Goal: Task Accomplishment & Management: Use online tool/utility

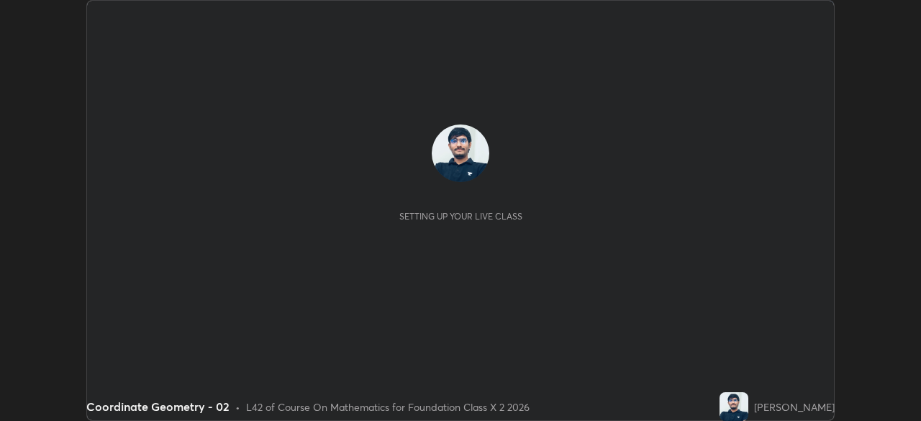
scroll to position [421, 920]
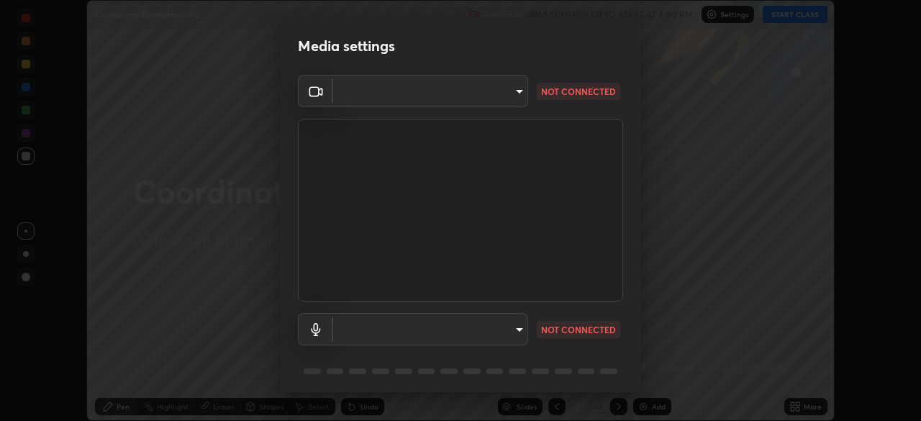
type input "028e6636b9c1bc203e9b8b979946ed412555754adccde9980a10a4eaffcc1ffb"
type input "default"
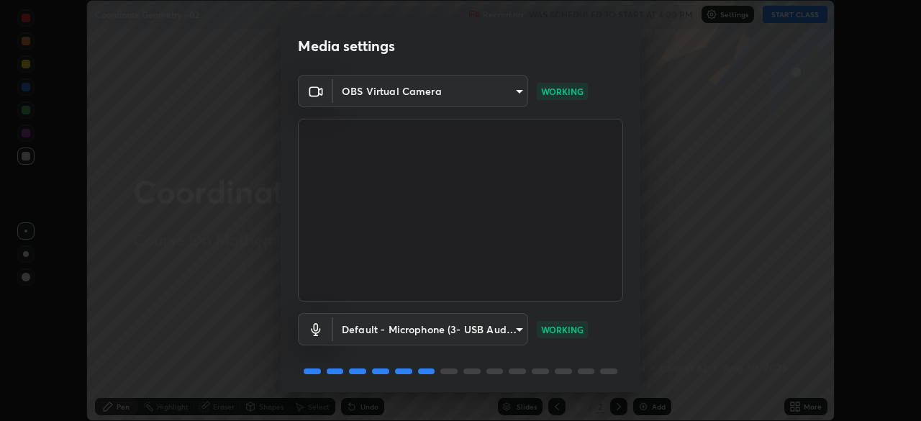
scroll to position [51, 0]
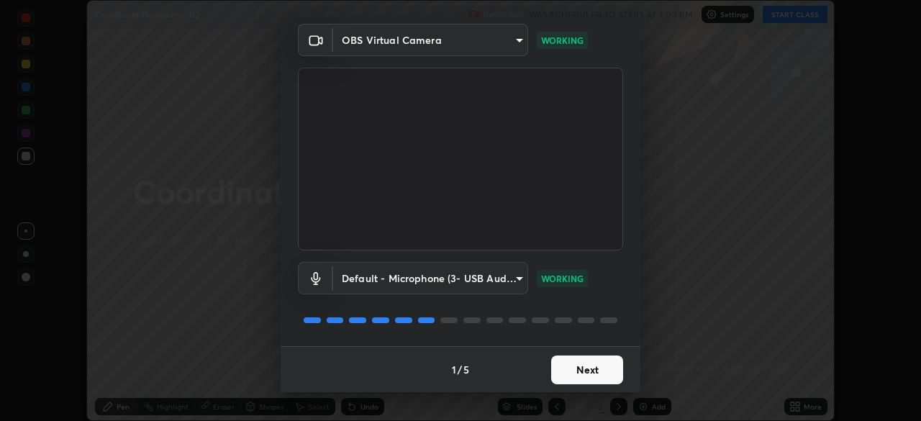
click at [588, 365] on button "Next" at bounding box center [587, 369] width 72 height 29
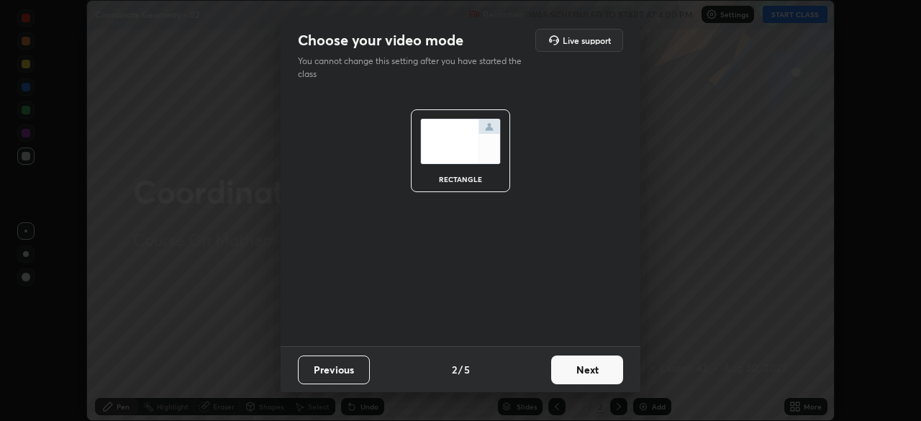
scroll to position [0, 0]
click at [596, 370] on button "Next" at bounding box center [587, 369] width 72 height 29
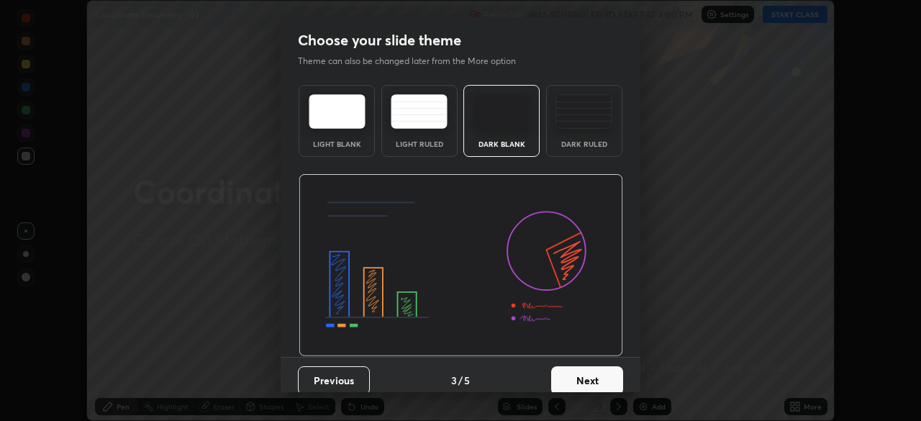
click at [602, 379] on button "Next" at bounding box center [587, 380] width 72 height 29
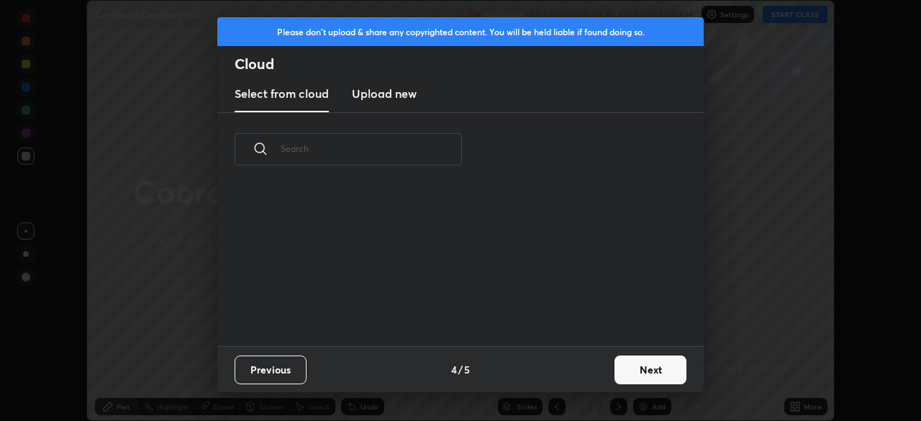
click at [618, 370] on button "Next" at bounding box center [650, 369] width 72 height 29
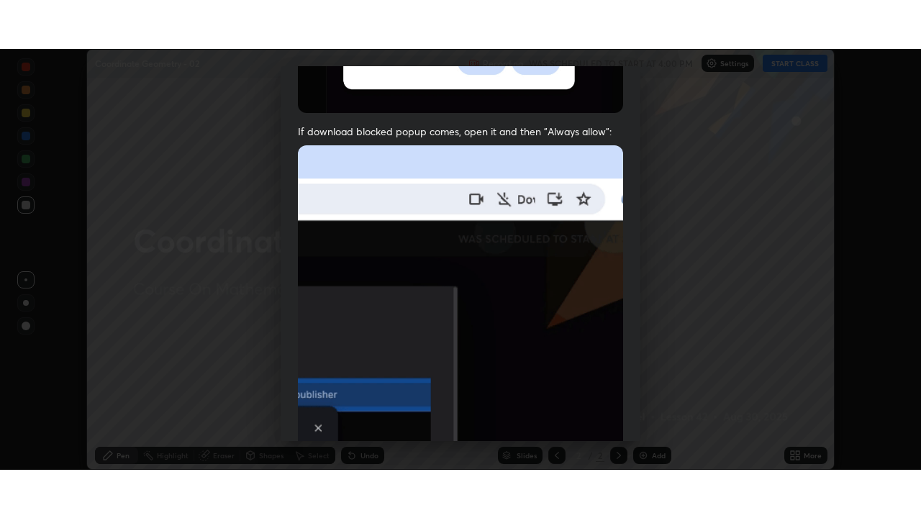
scroll to position [344, 0]
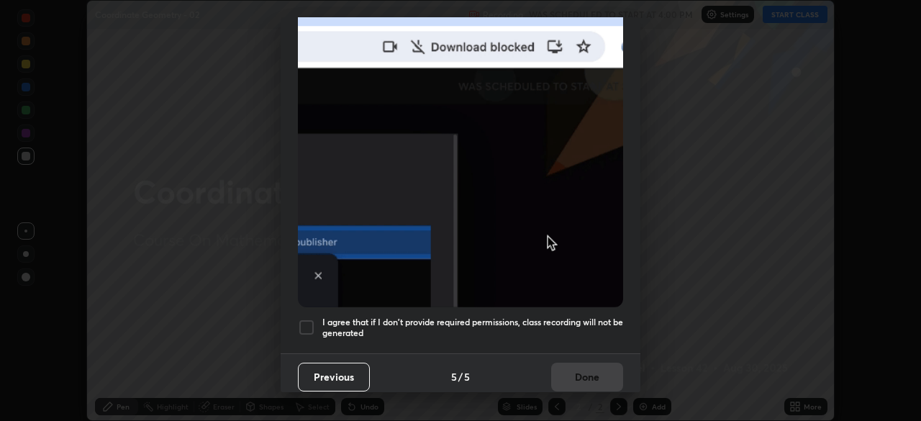
click at [581, 321] on h5 "I agree that if I don't provide required permissions, class recording will not …" at bounding box center [472, 327] width 301 height 22
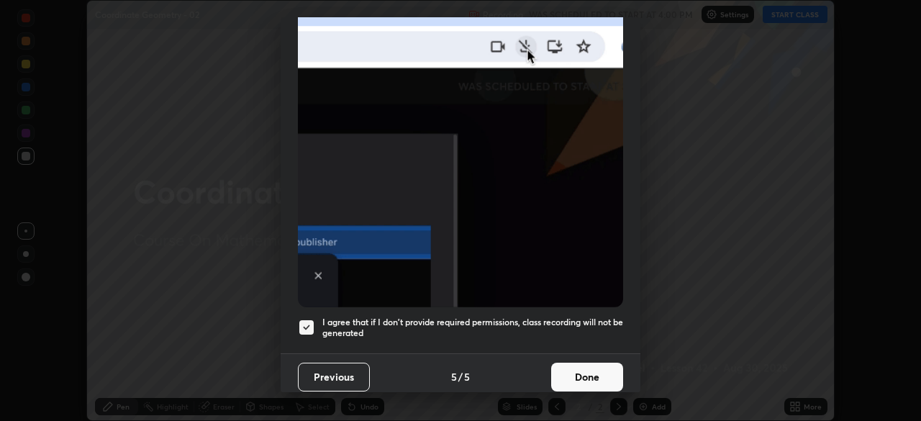
click at [589, 368] on button "Done" at bounding box center [587, 376] width 72 height 29
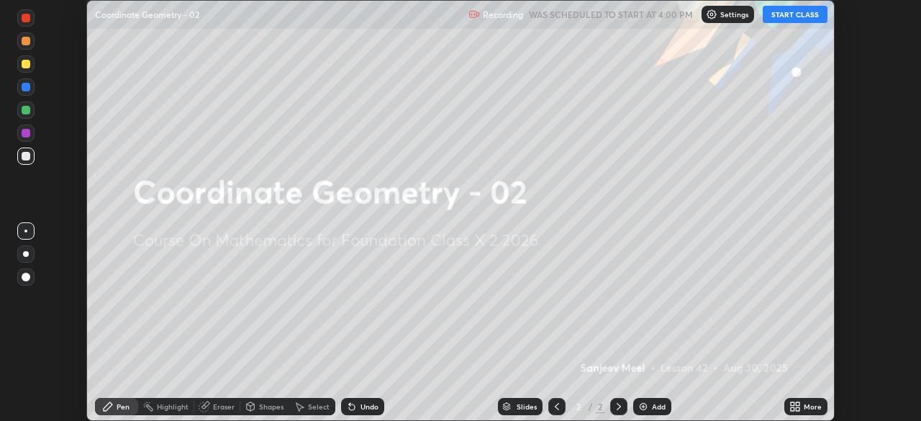
click at [795, 403] on icon at bounding box center [797, 404] width 4 height 4
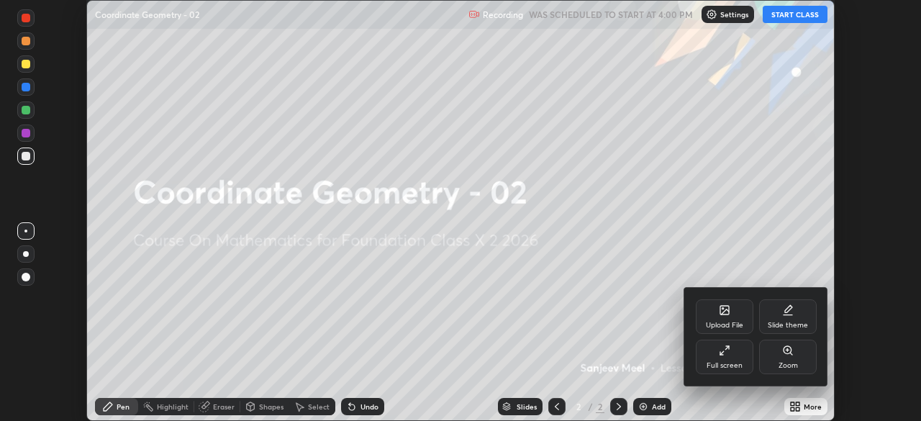
click at [722, 358] on div "Full screen" at bounding box center [724, 356] width 58 height 35
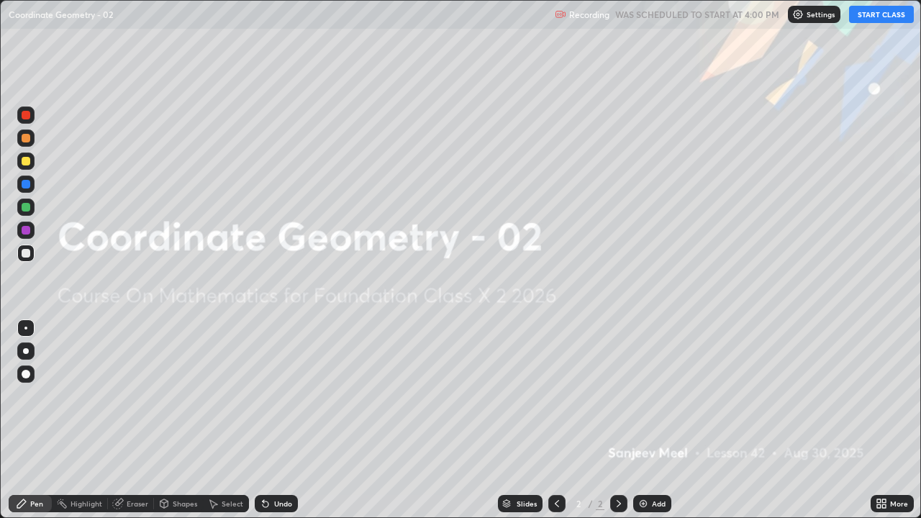
scroll to position [518, 921]
click at [866, 16] on button "START CLASS" at bounding box center [881, 14] width 65 height 17
click at [652, 420] on div "Add" at bounding box center [659, 503] width 14 height 7
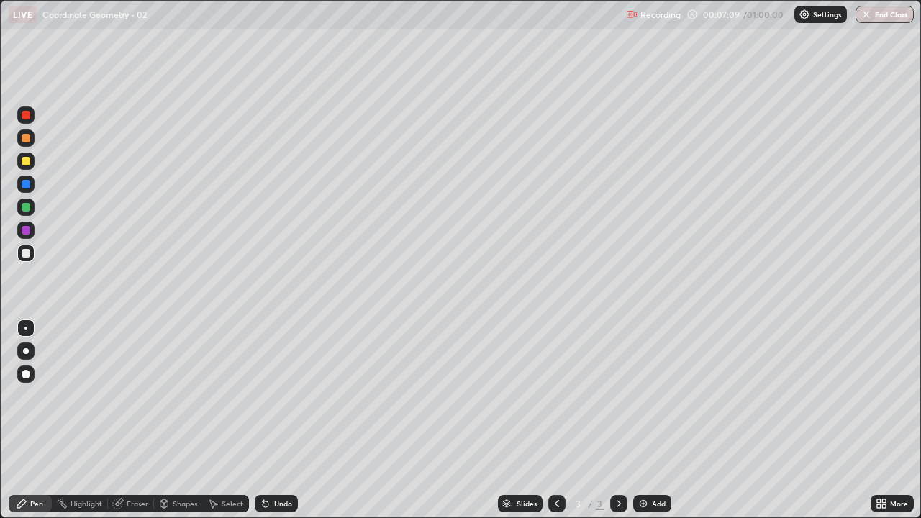
click at [24, 224] on div at bounding box center [25, 229] width 17 height 17
click at [27, 253] on div at bounding box center [26, 253] width 9 height 9
click at [661, 420] on div "Add" at bounding box center [659, 503] width 14 height 7
click at [123, 420] on div "Eraser" at bounding box center [131, 503] width 46 height 17
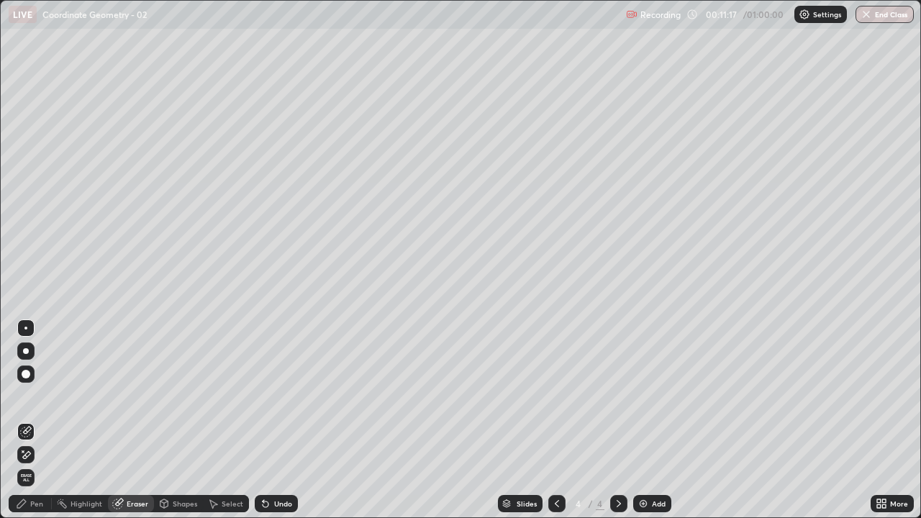
click at [50, 420] on div "Pen" at bounding box center [30, 503] width 43 height 17
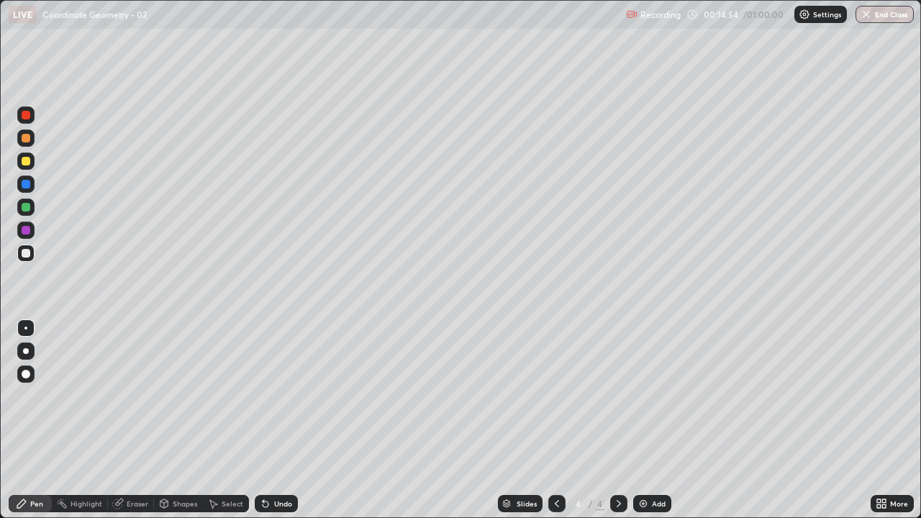
click at [278, 420] on div "Undo" at bounding box center [276, 503] width 43 height 17
click at [276, 420] on div "Undo" at bounding box center [283, 503] width 18 height 7
click at [660, 420] on div "Add" at bounding box center [652, 503] width 38 height 17
click at [262, 420] on icon at bounding box center [265, 504] width 6 height 6
click at [263, 420] on icon at bounding box center [265, 504] width 6 height 6
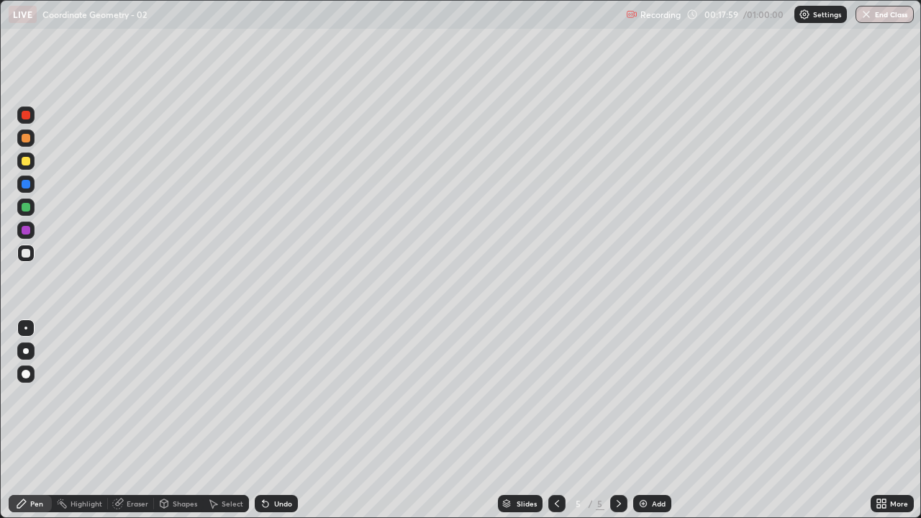
click at [262, 420] on icon at bounding box center [265, 504] width 6 height 6
click at [265, 420] on icon at bounding box center [265, 504] width 6 height 6
click at [659, 420] on div "Add" at bounding box center [659, 503] width 14 height 7
click at [555, 420] on icon at bounding box center [557, 504] width 12 height 12
click at [27, 224] on div at bounding box center [25, 229] width 17 height 17
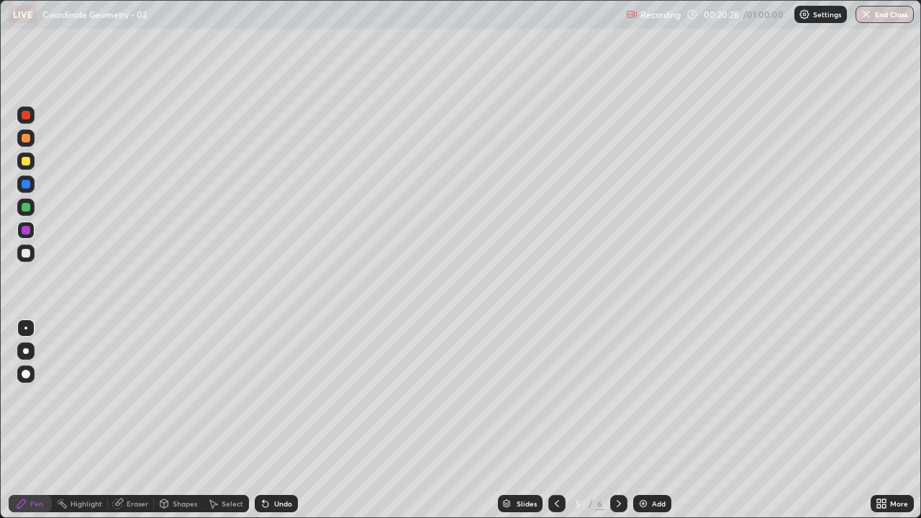
click at [28, 245] on div at bounding box center [25, 253] width 17 height 17
click at [275, 420] on div "Undo" at bounding box center [283, 503] width 18 height 7
click at [271, 420] on div "Undo" at bounding box center [276, 503] width 43 height 17
click at [274, 420] on div "Undo" at bounding box center [283, 503] width 18 height 7
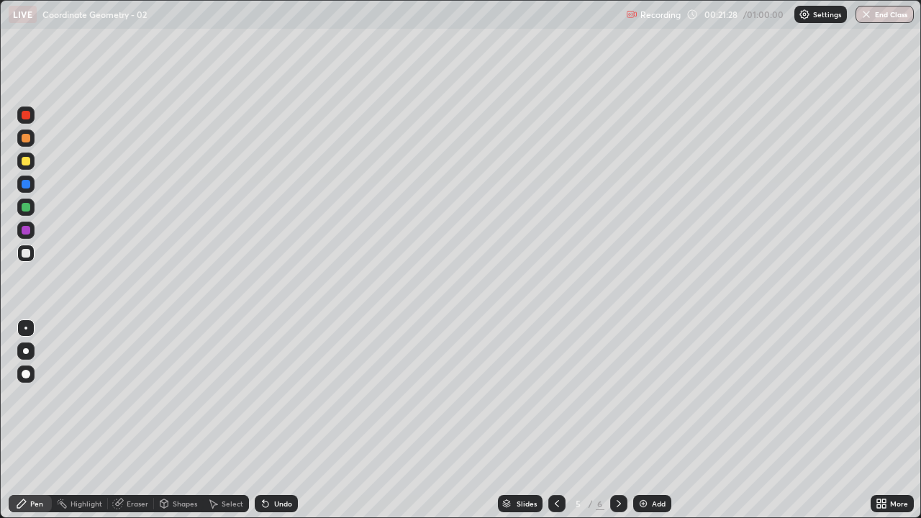
click at [274, 420] on div "Undo" at bounding box center [283, 503] width 18 height 7
click at [278, 420] on div "Undo" at bounding box center [283, 503] width 18 height 7
click at [275, 420] on div "Undo" at bounding box center [283, 503] width 18 height 7
click at [274, 420] on div "Undo" at bounding box center [283, 503] width 18 height 7
click at [278, 420] on div "Undo" at bounding box center [276, 503] width 43 height 17
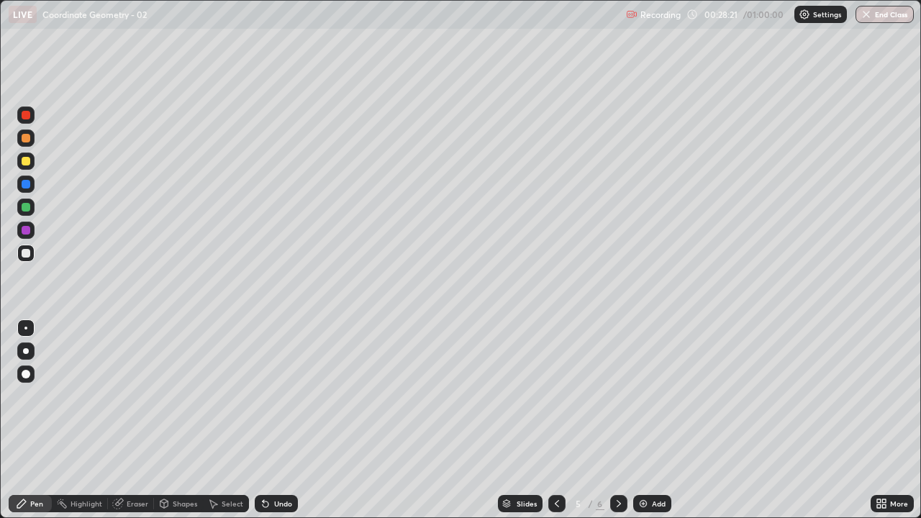
click at [275, 420] on div "Undo" at bounding box center [283, 503] width 18 height 7
click at [616, 420] on icon at bounding box center [619, 504] width 12 height 12
click at [557, 420] on icon at bounding box center [557, 504] width 12 height 12
click at [616, 420] on icon at bounding box center [619, 504] width 12 height 12
click at [123, 420] on div "Eraser" at bounding box center [131, 503] width 46 height 17
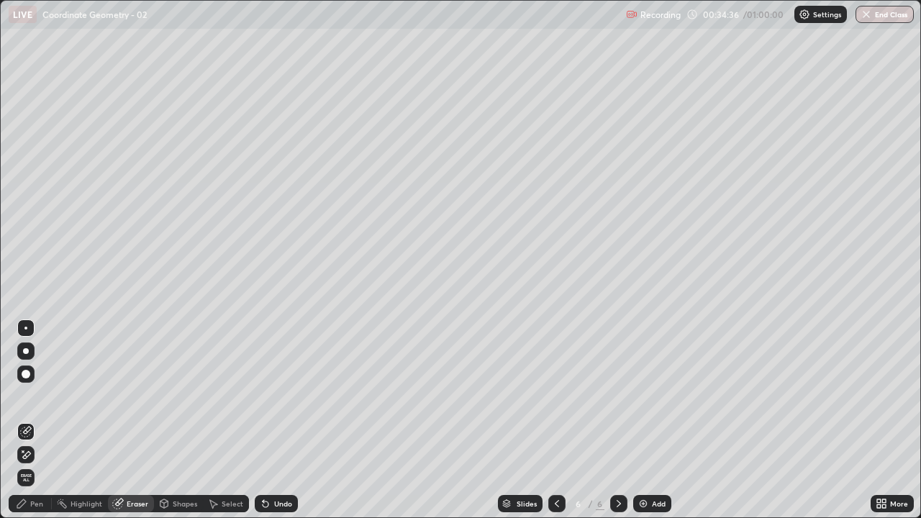
click at [44, 420] on div "Pen" at bounding box center [30, 503] width 43 height 17
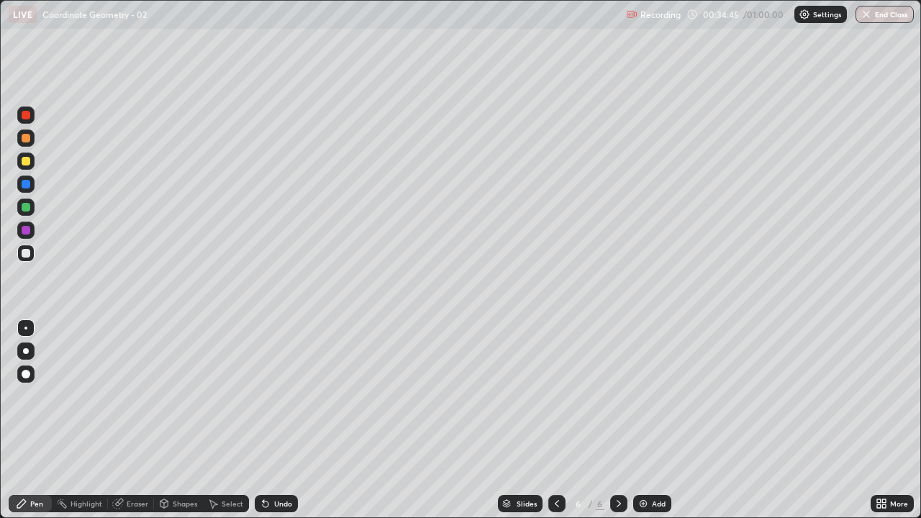
click at [270, 420] on div "Undo" at bounding box center [276, 503] width 43 height 17
click at [266, 420] on icon at bounding box center [266, 504] width 12 height 12
click at [131, 420] on div "Eraser" at bounding box center [138, 503] width 22 height 7
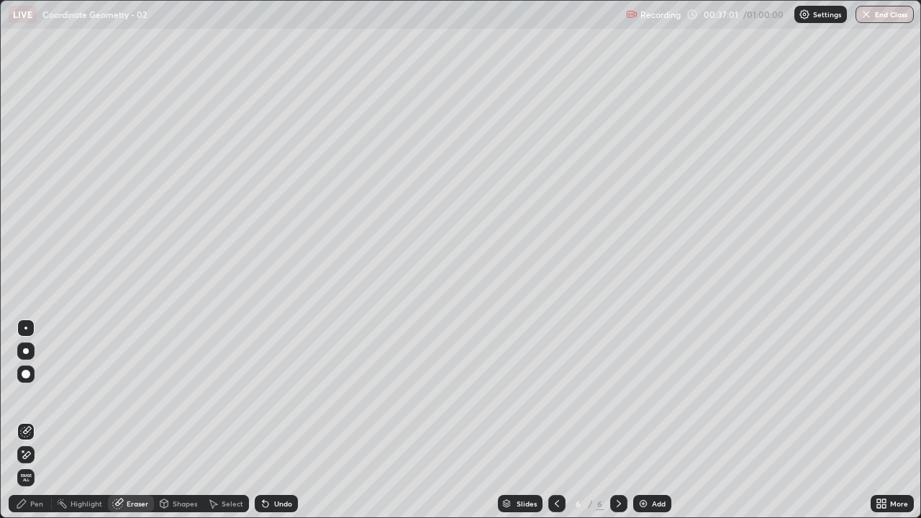
click at [26, 371] on div at bounding box center [26, 374] width 9 height 9
click at [44, 420] on div "Pen" at bounding box center [30, 503] width 43 height 17
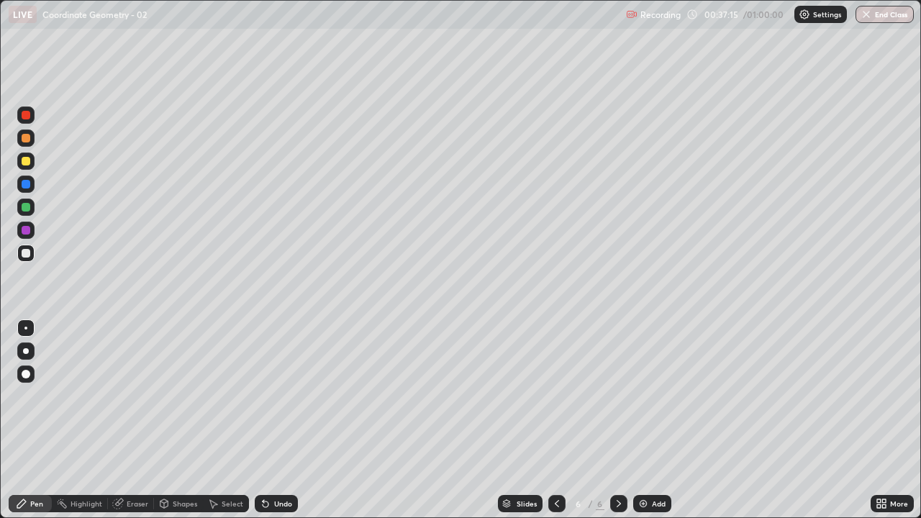
click at [279, 420] on div "Undo" at bounding box center [283, 503] width 18 height 7
click at [652, 420] on div "Add" at bounding box center [659, 503] width 14 height 7
click at [28, 229] on div at bounding box center [26, 230] width 9 height 9
click at [24, 255] on div at bounding box center [26, 253] width 9 height 9
click at [271, 420] on div "Undo" at bounding box center [276, 503] width 43 height 17
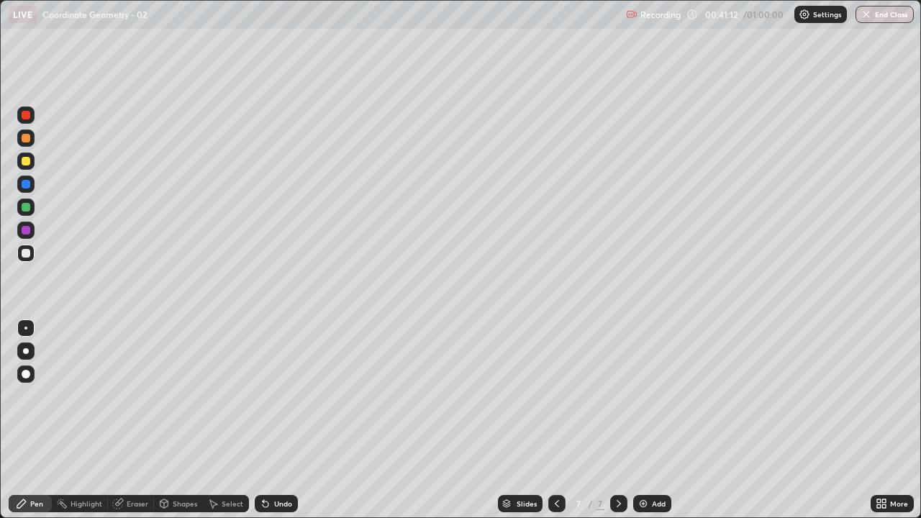
click at [271, 420] on div "Undo" at bounding box center [276, 503] width 43 height 17
click at [274, 420] on div "Undo" at bounding box center [283, 503] width 18 height 7
click at [131, 420] on div "Eraser" at bounding box center [138, 503] width 22 height 7
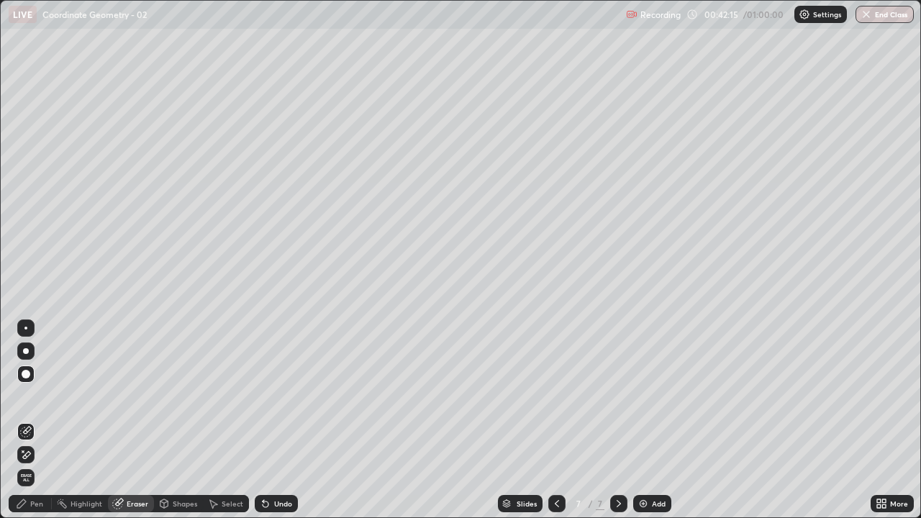
click at [42, 420] on div "Pen" at bounding box center [36, 503] width 13 height 7
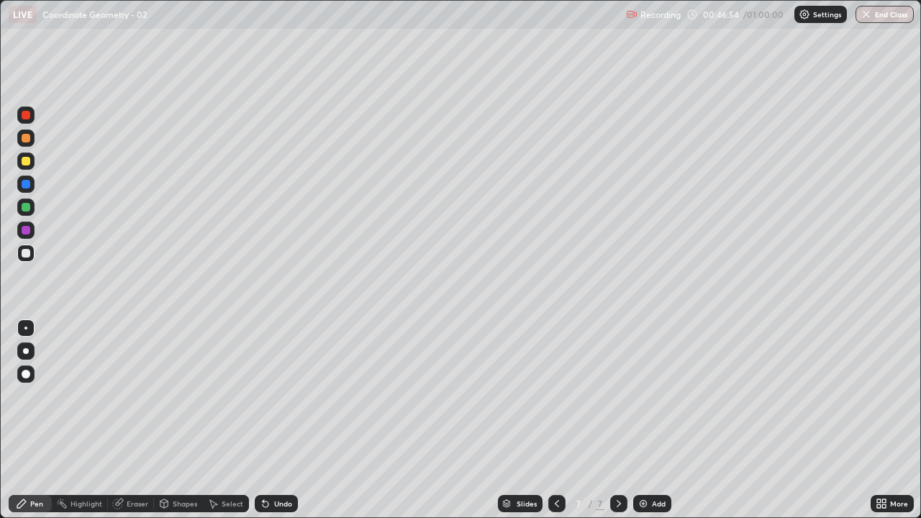
click at [881, 13] on button "End Class" at bounding box center [884, 14] width 58 height 17
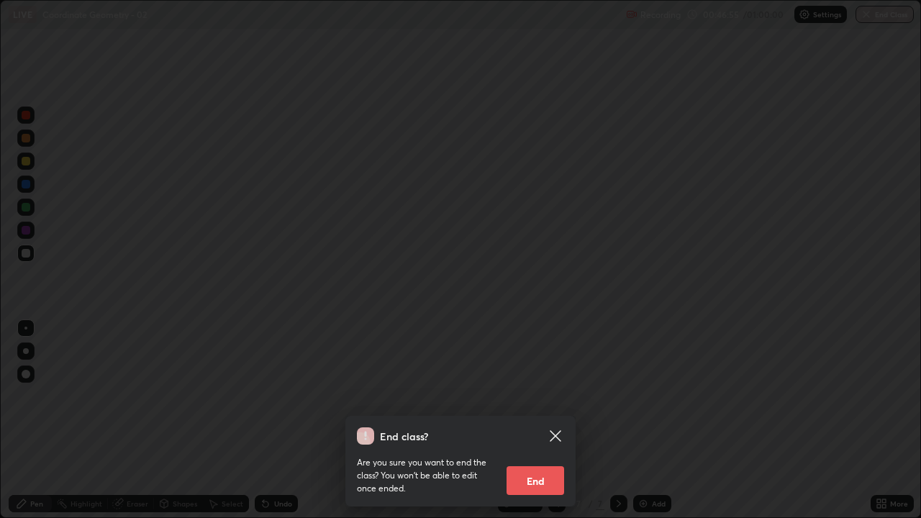
click at [542, 420] on button "End" at bounding box center [535, 480] width 58 height 29
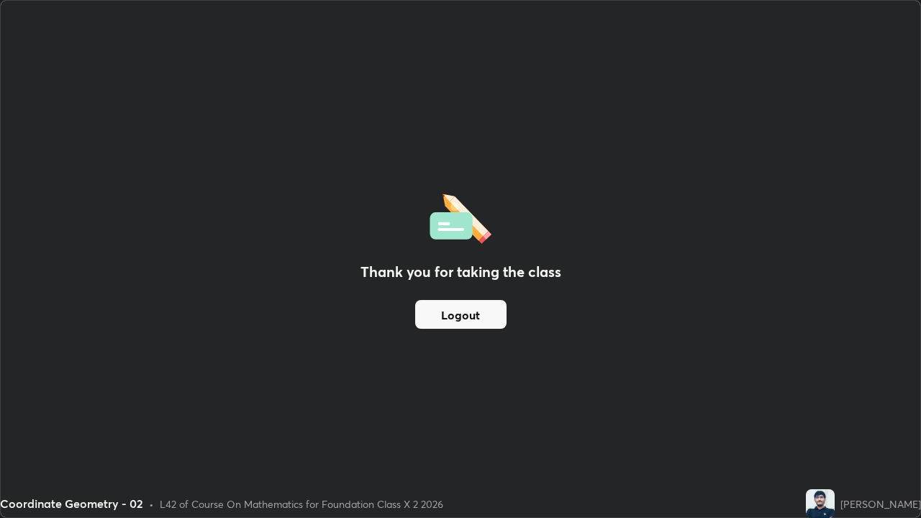
click at [463, 309] on button "Logout" at bounding box center [460, 314] width 91 height 29
